Goal: Information Seeking & Learning: Learn about a topic

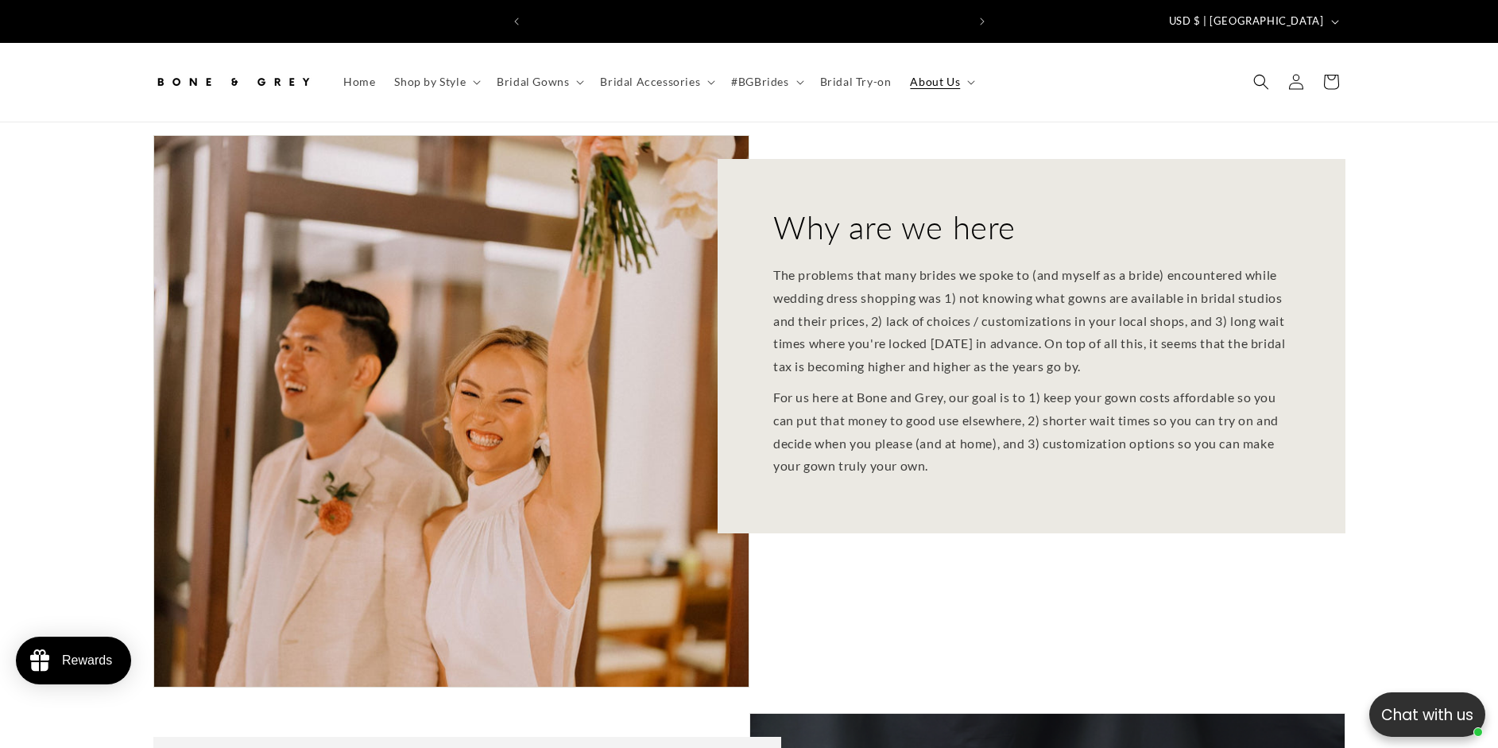
scroll to position [0, 437]
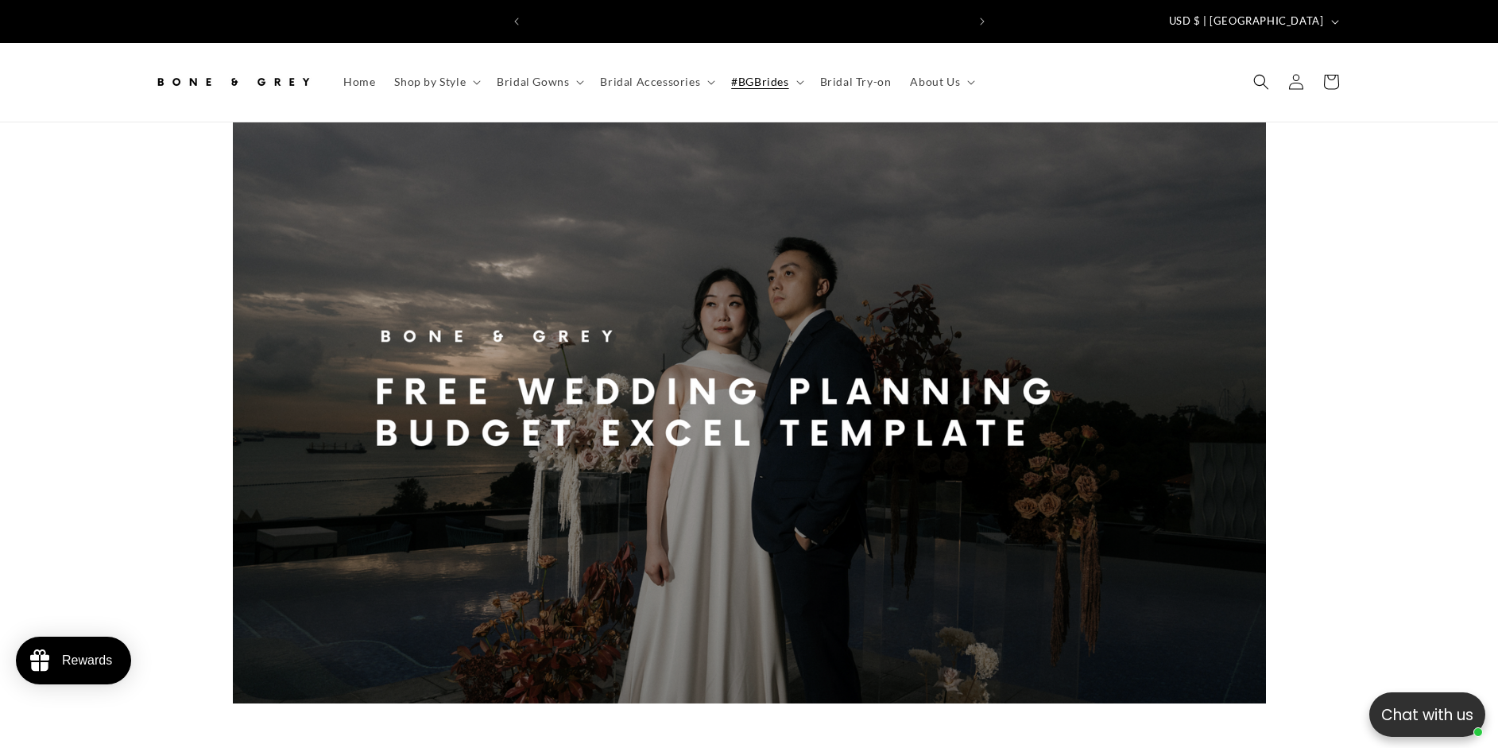
scroll to position [0, 874]
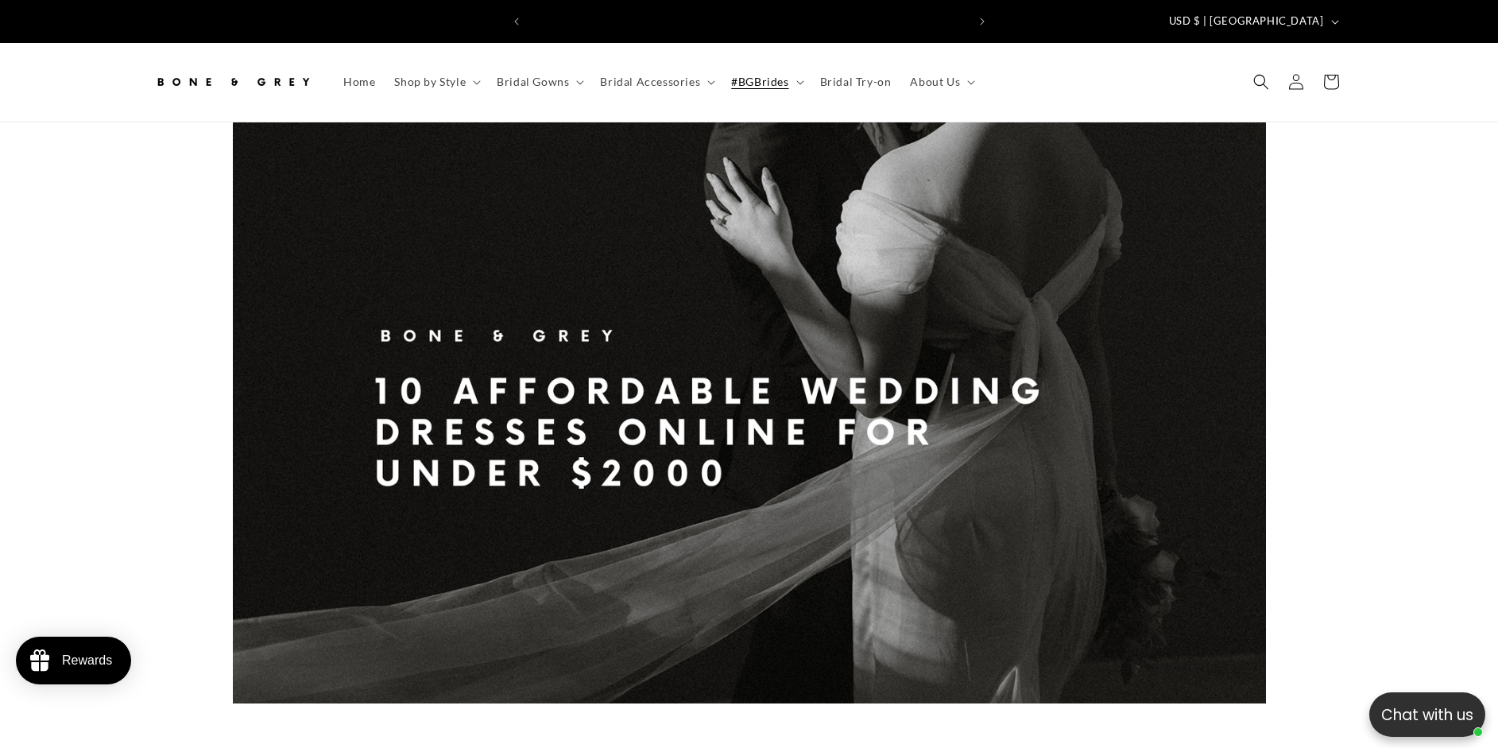
scroll to position [0, 874]
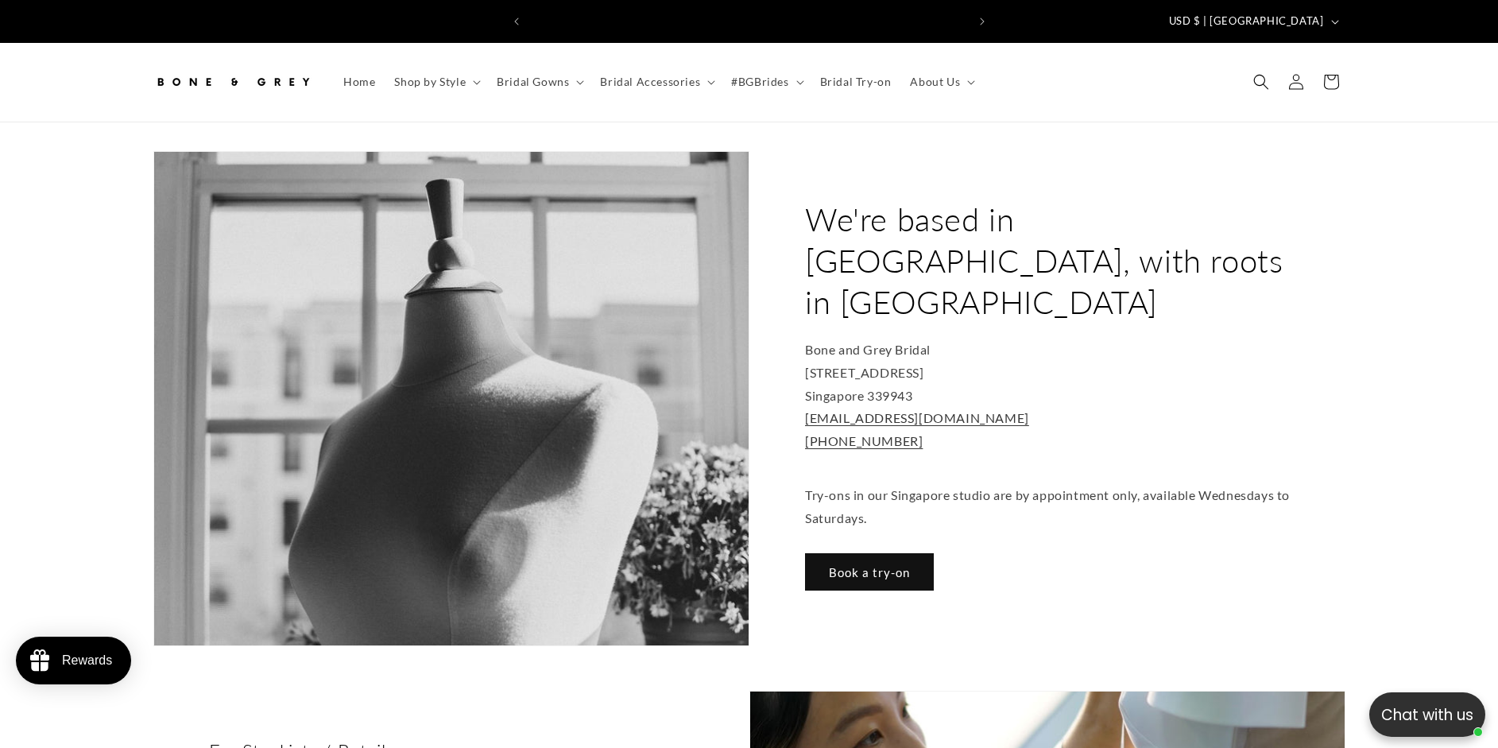
scroll to position [0, 437]
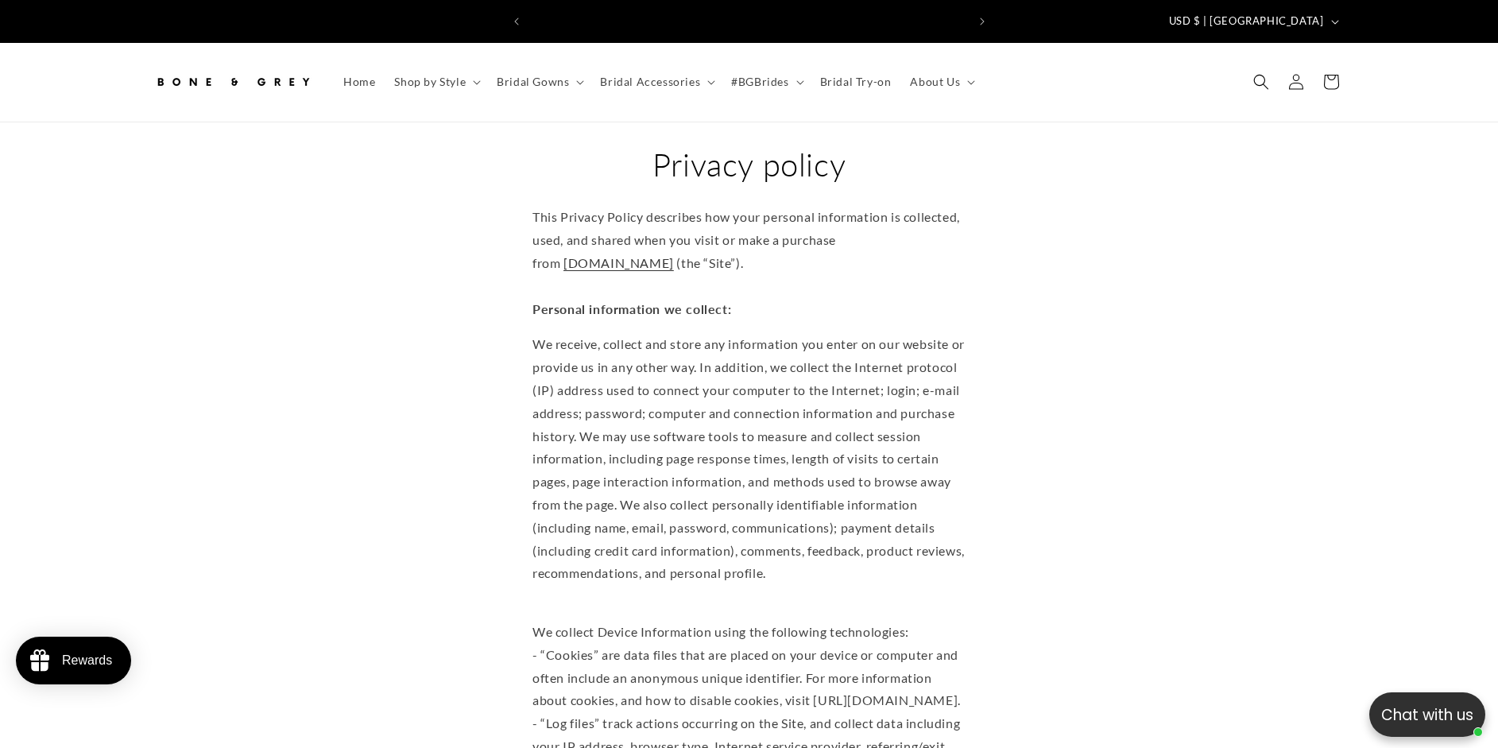
scroll to position [0, 437]
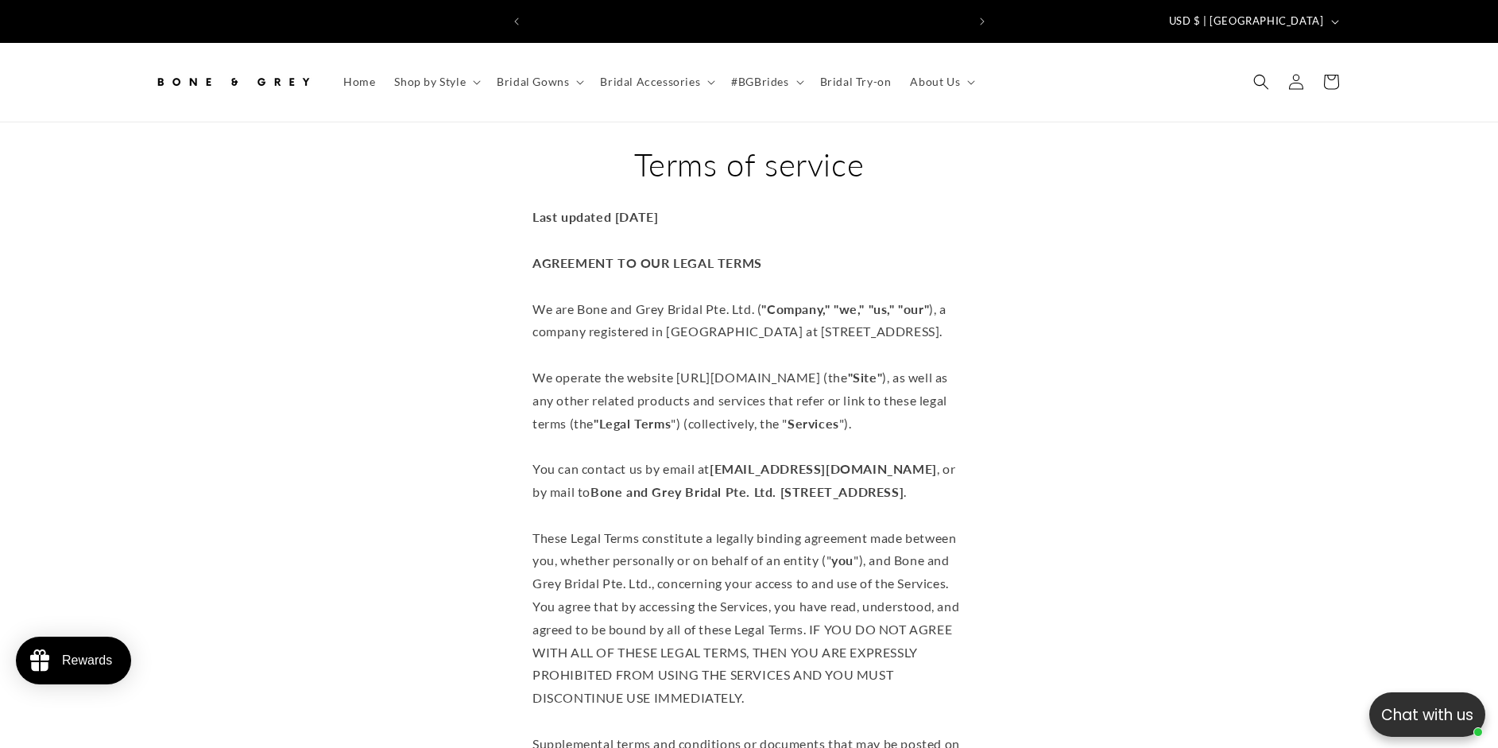
scroll to position [0, 437]
